Goal: Find specific page/section: Find specific page/section

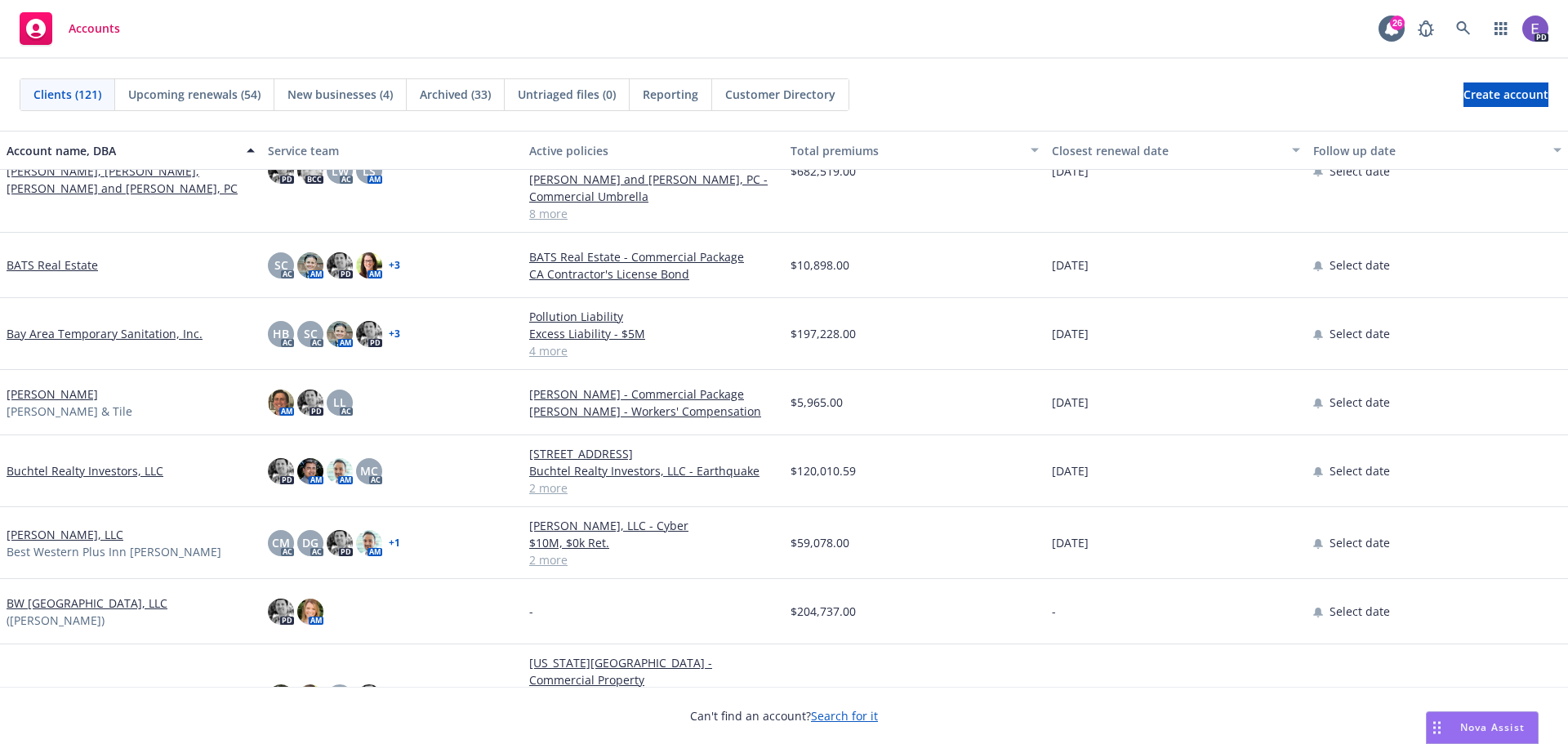
scroll to position [899, 0]
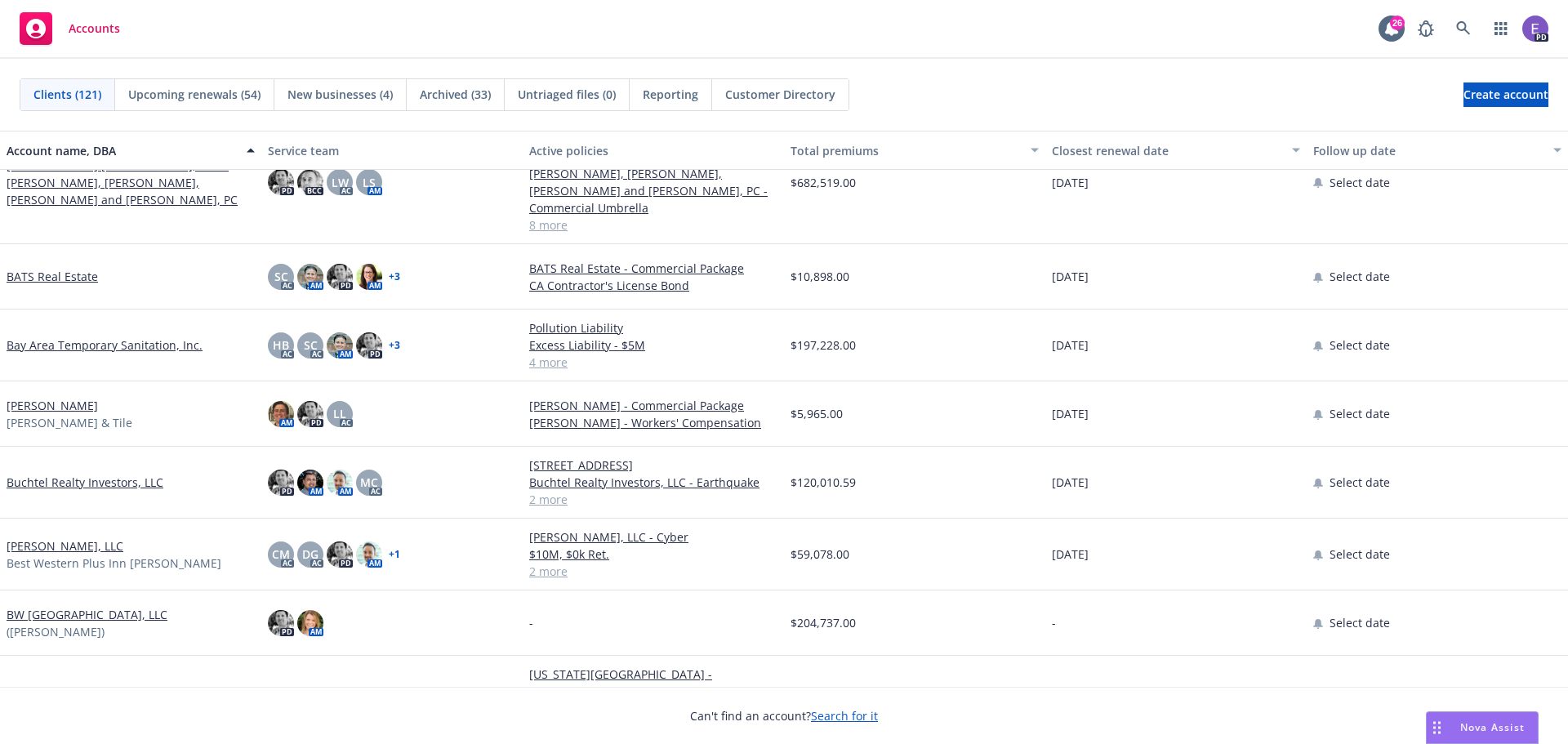
click at [50, 538] on link "[PERSON_NAME], LLC" at bounding box center [65, 546] width 117 height 17
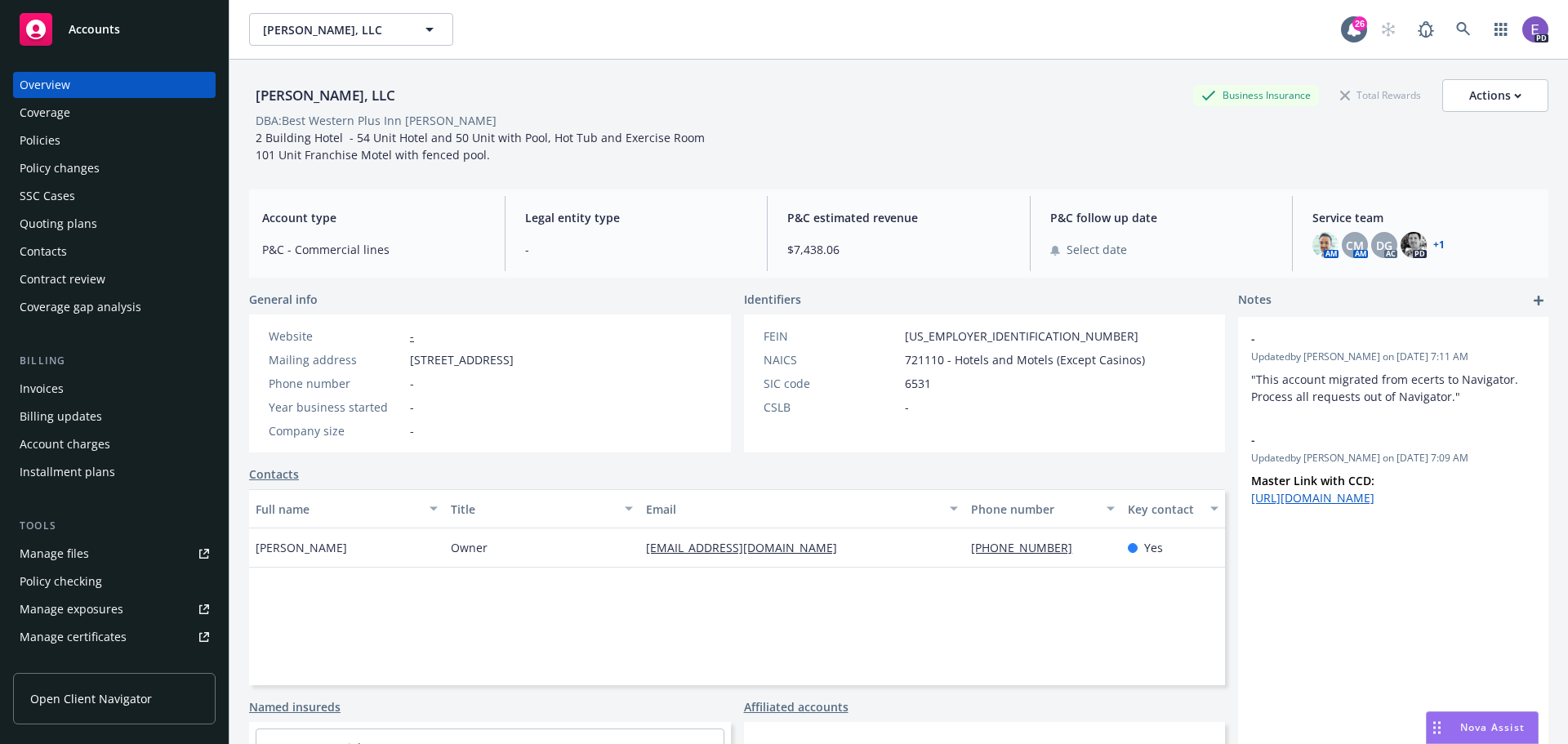
click at [41, 149] on div "Policies" at bounding box center [40, 141] width 41 height 26
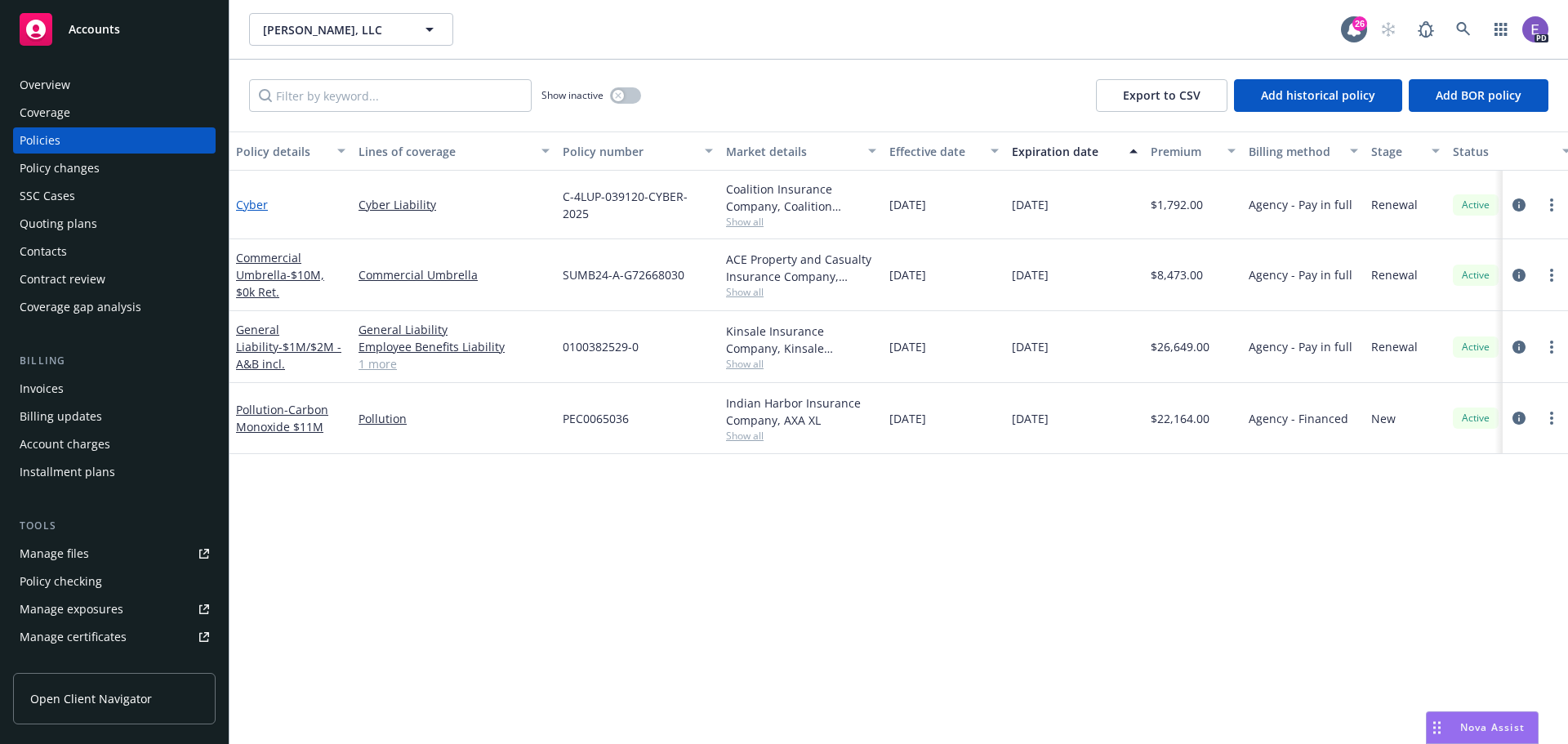
click at [246, 206] on link "Cyber" at bounding box center [252, 204] width 32 height 16
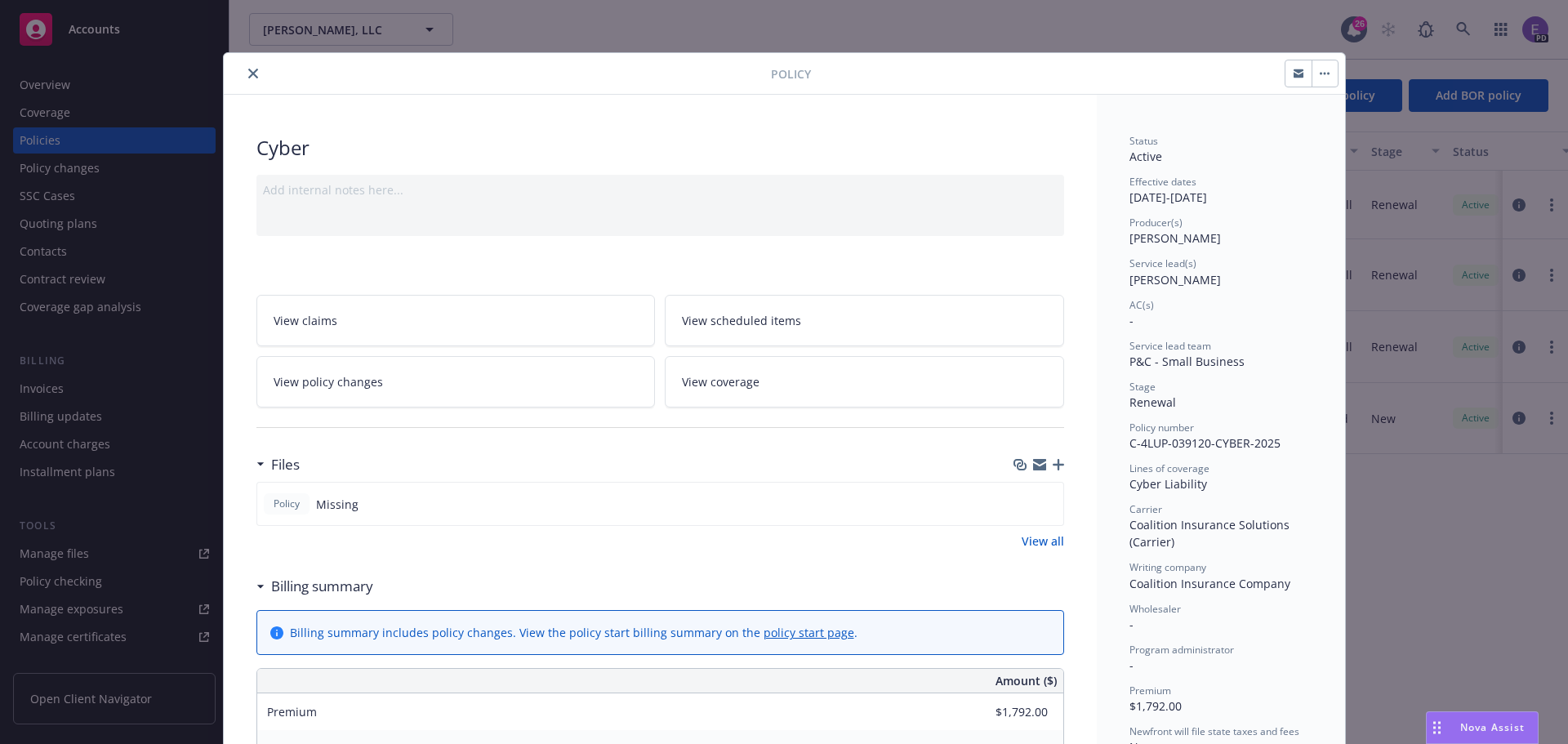
drag, startPoint x: 250, startPoint y: 70, endPoint x: 45, endPoint y: 181, distance: 233.1
click at [250, 70] on icon "close" at bounding box center [253, 74] width 10 height 10
